Goal: Information Seeking & Learning: Learn about a topic

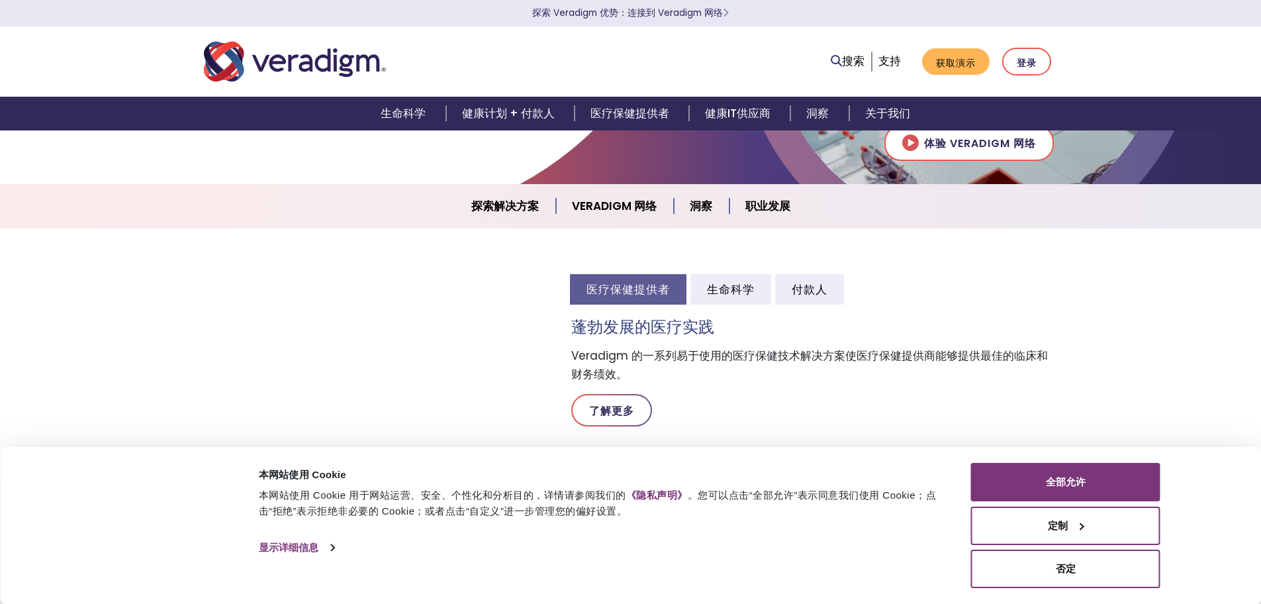
scroll to position [265, 0]
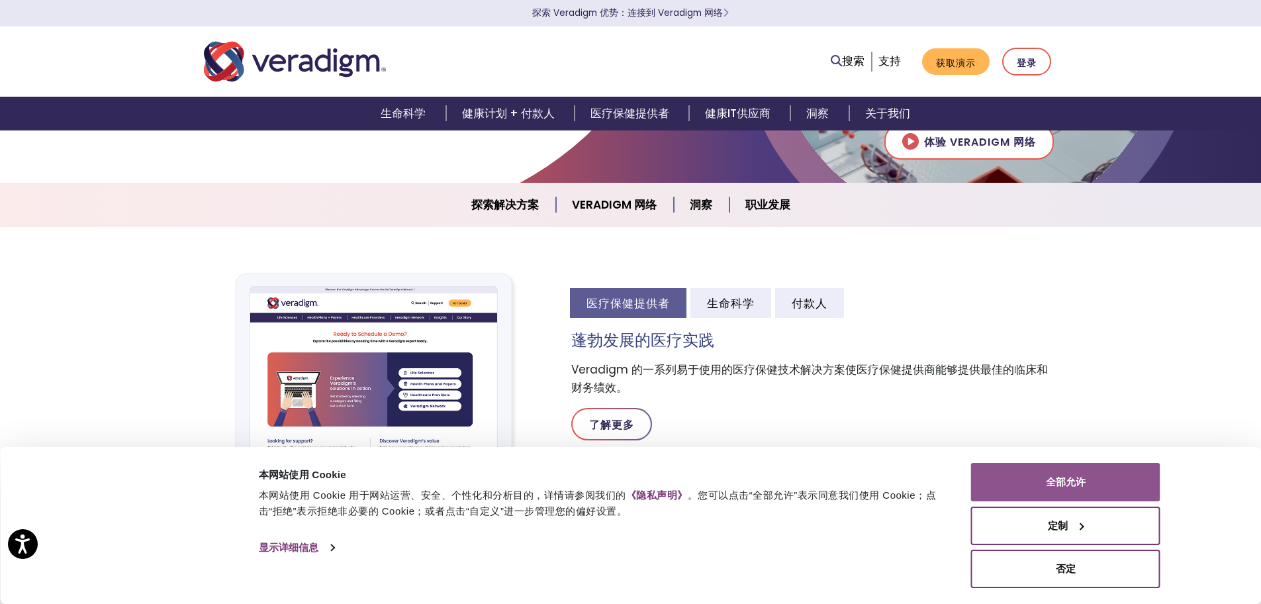
click at [1096, 489] on button "全部允许" at bounding box center [1065, 482] width 189 height 38
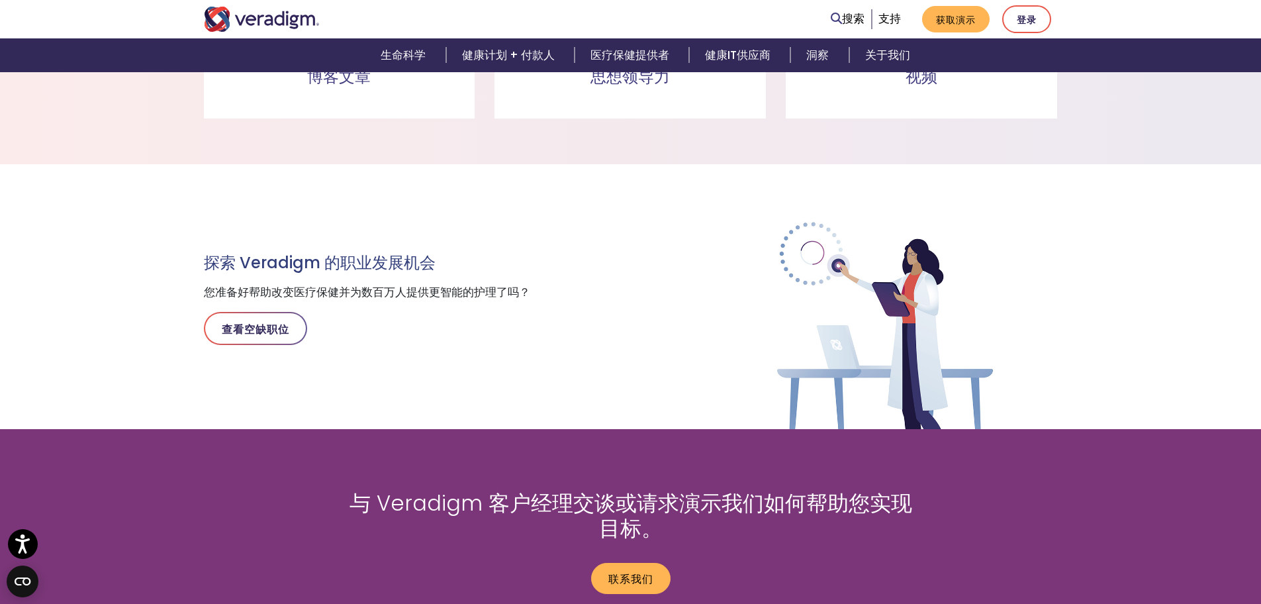
scroll to position [1523, 0]
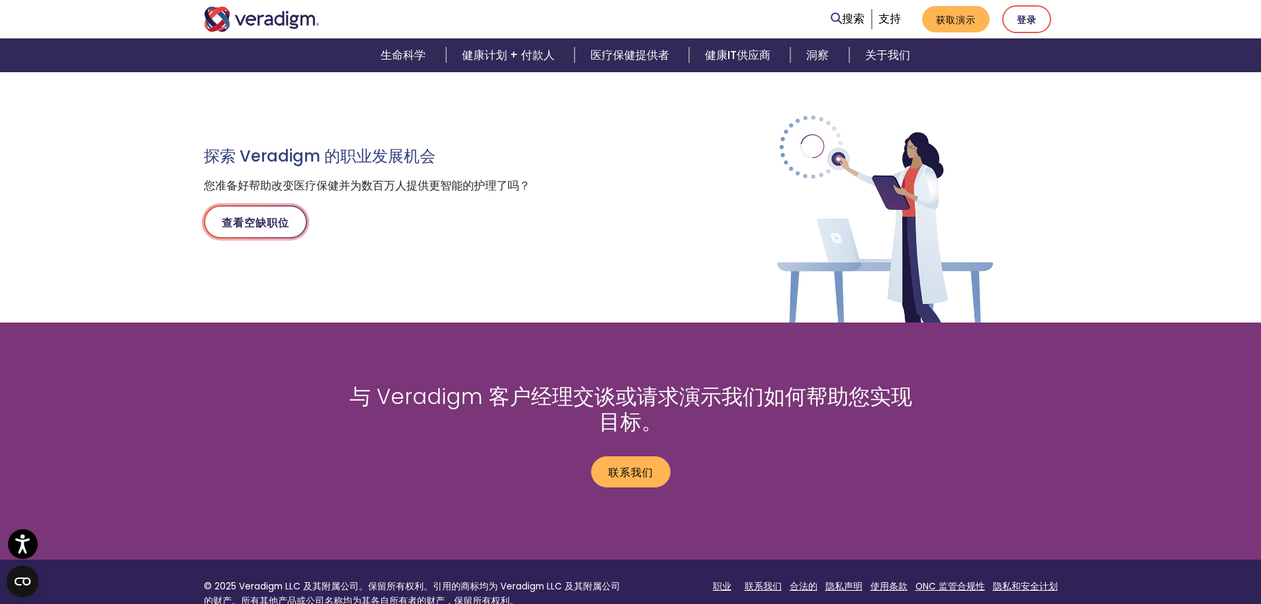
click at [246, 236] on link "查看空缺职位" at bounding box center [255, 221] width 103 height 33
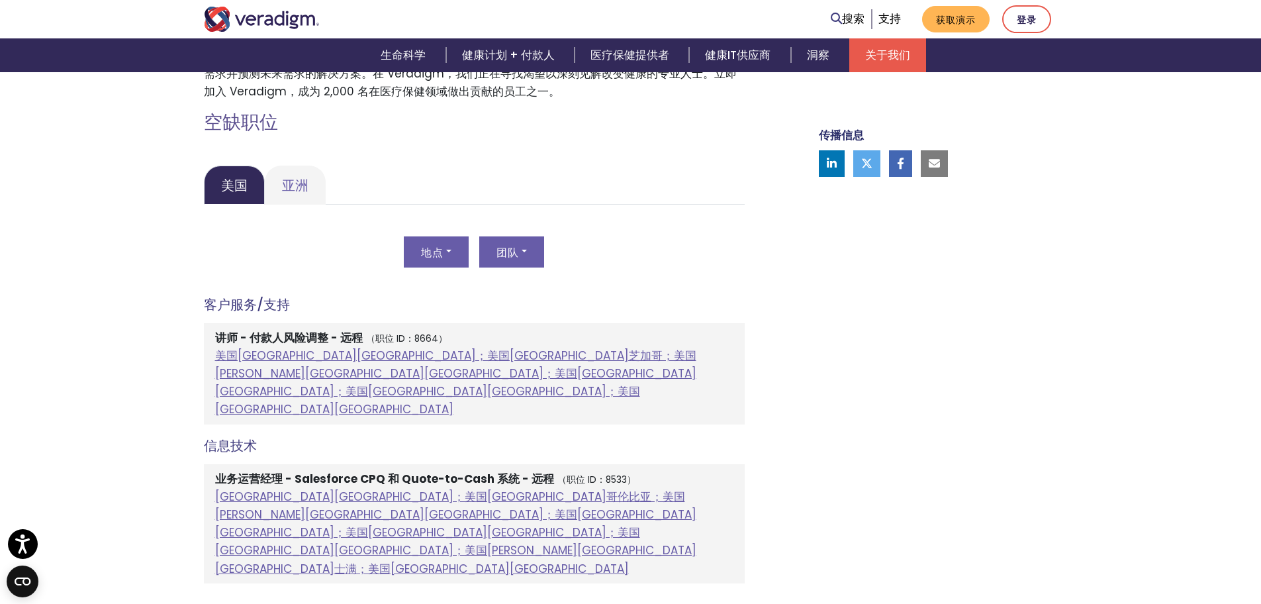
scroll to position [525, 0]
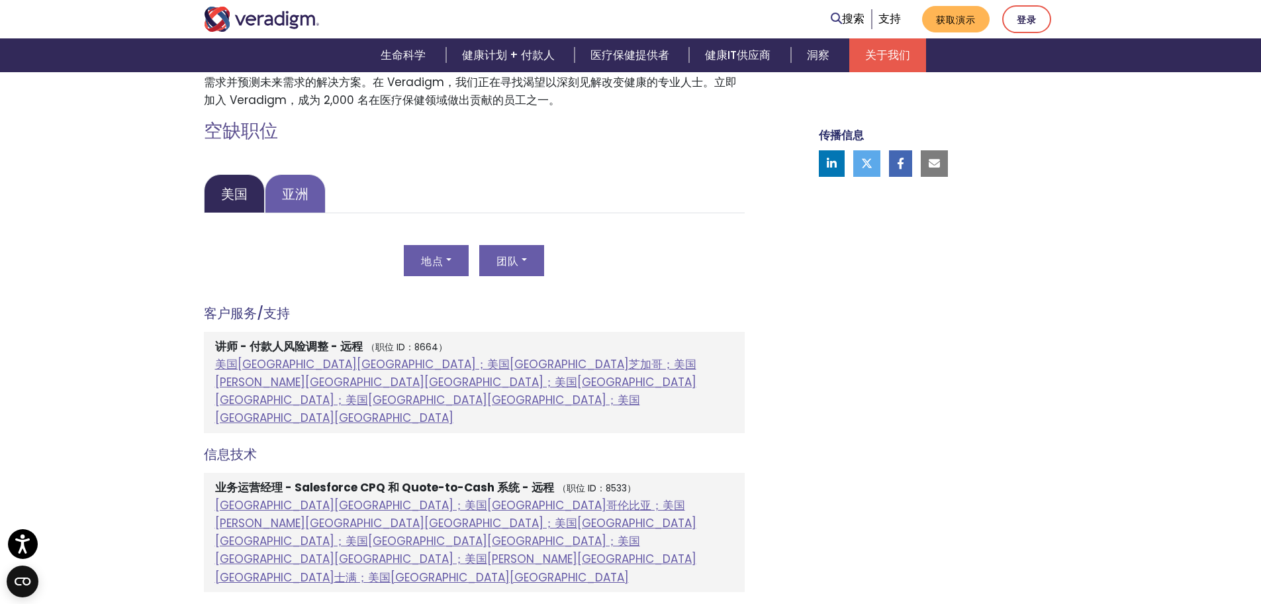
click at [282, 196] on font "亚洲" at bounding box center [295, 194] width 26 height 19
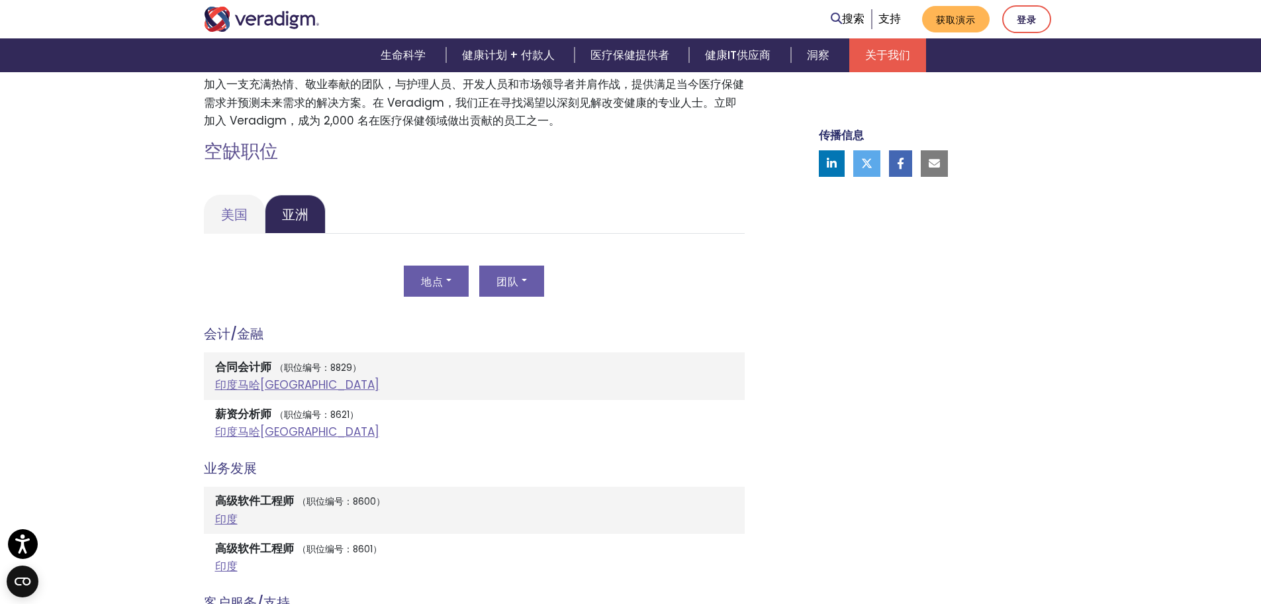
scroll to position [326, 0]
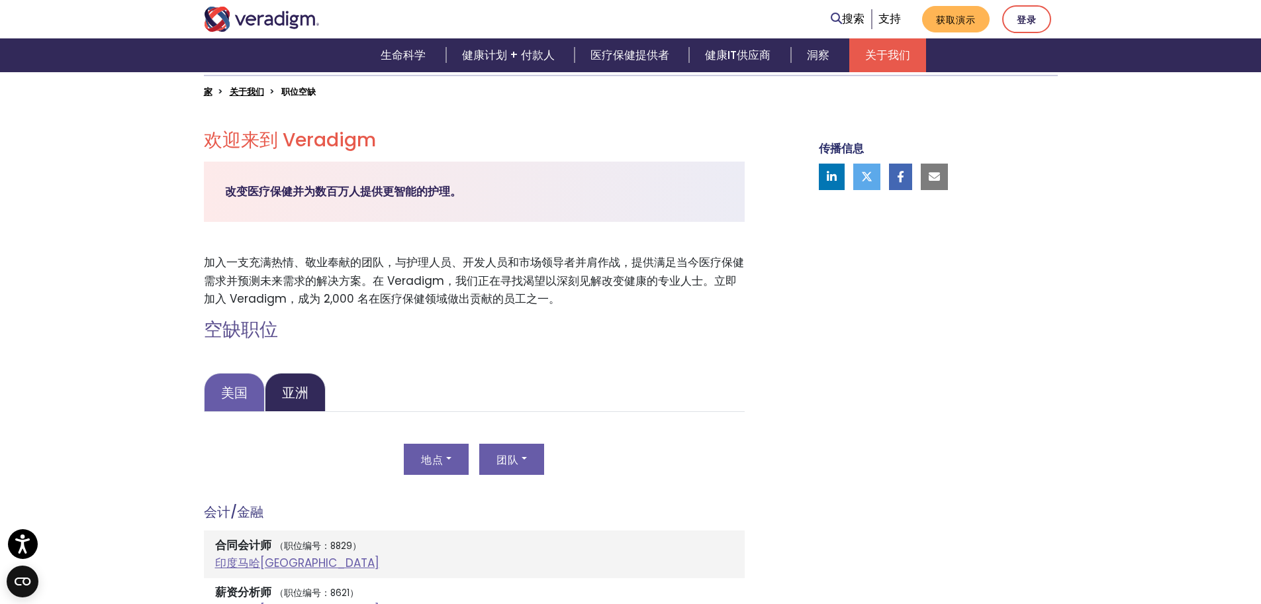
click at [227, 387] on font "美国" at bounding box center [234, 392] width 26 height 19
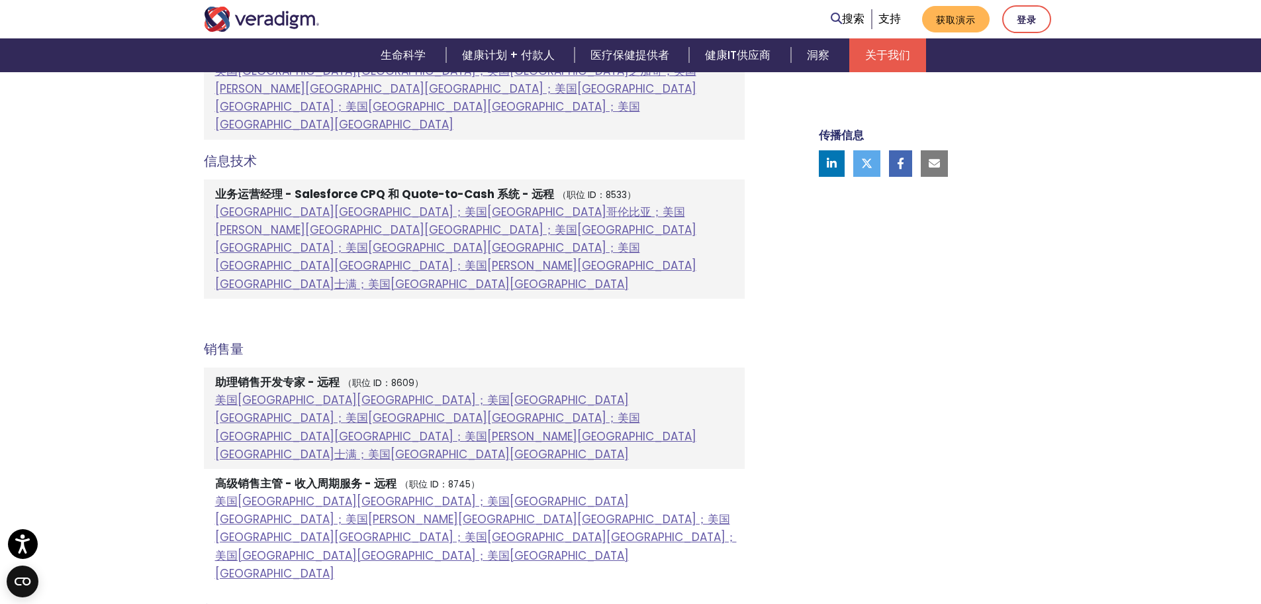
scroll to position [988, 0]
